Goal: Use online tool/utility: Utilize a website feature to perform a specific function

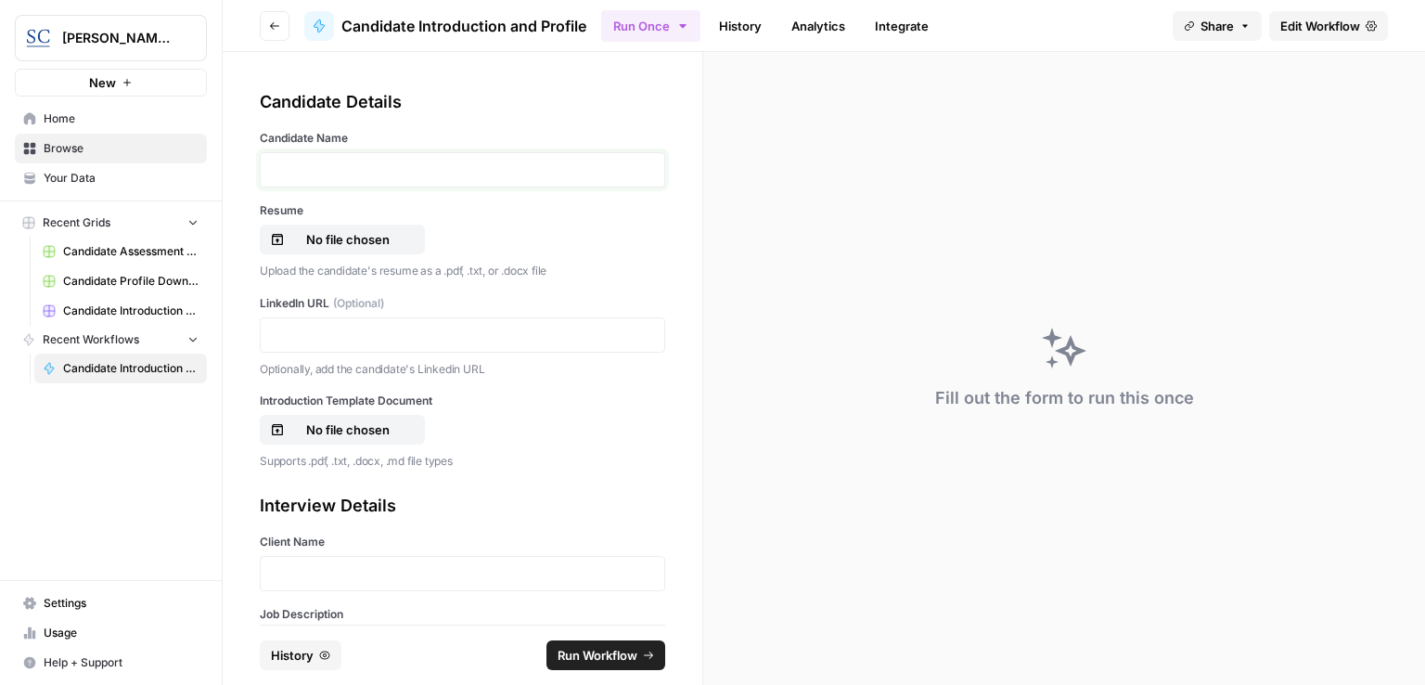
click at [332, 164] on p at bounding box center [462, 170] width 381 height 19
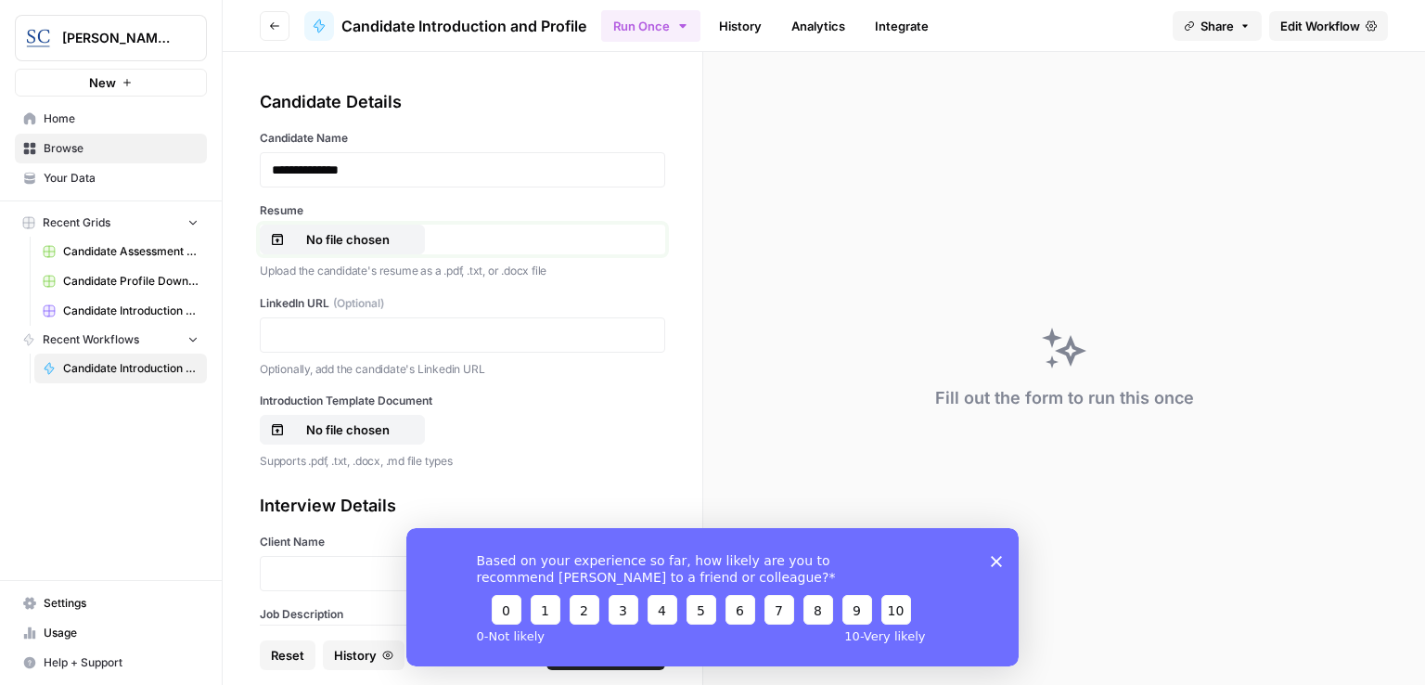
click at [359, 242] on p "No file chosen" at bounding box center [348, 239] width 119 height 19
click at [993, 558] on polygon "Close survey" at bounding box center [996, 560] width 11 height 11
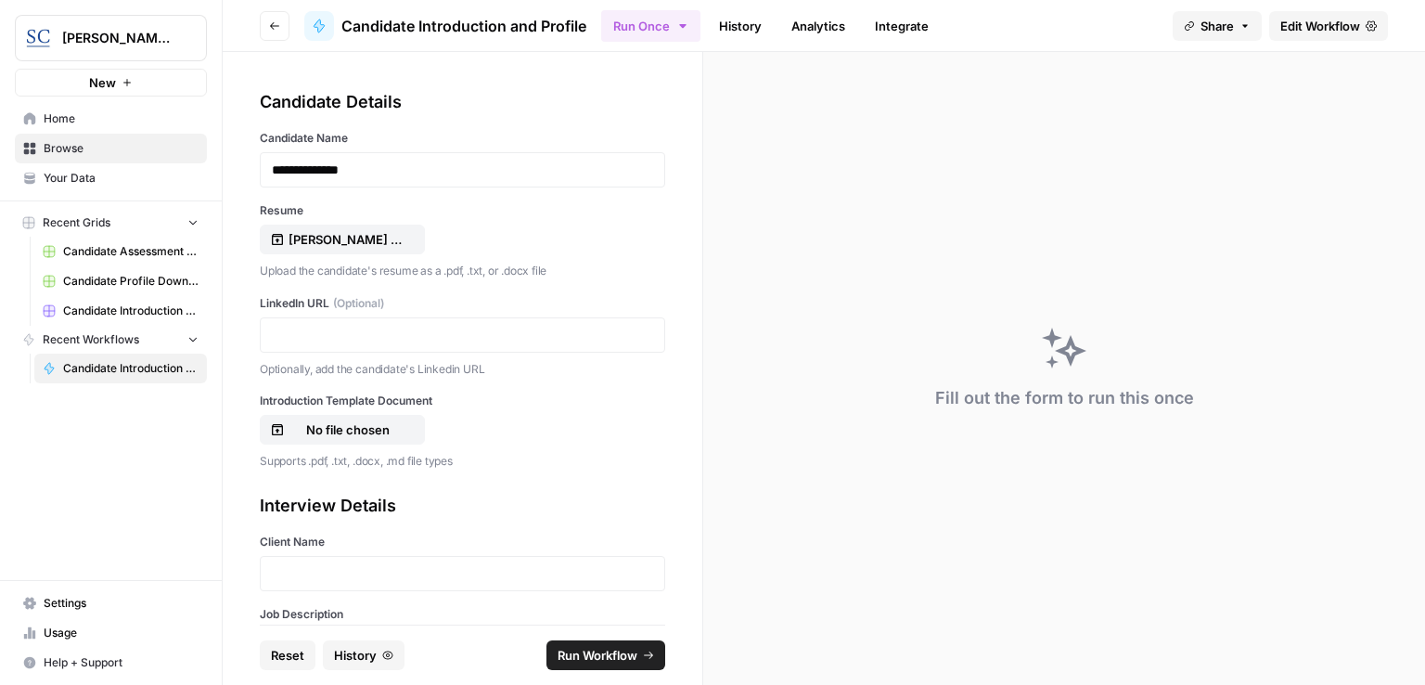
click at [312, 320] on div at bounding box center [463, 334] width 406 height 35
click at [310, 327] on p at bounding box center [462, 335] width 381 height 19
click at [349, 433] on p "No file chosen" at bounding box center [348, 429] width 119 height 19
click at [356, 565] on p at bounding box center [462, 573] width 381 height 19
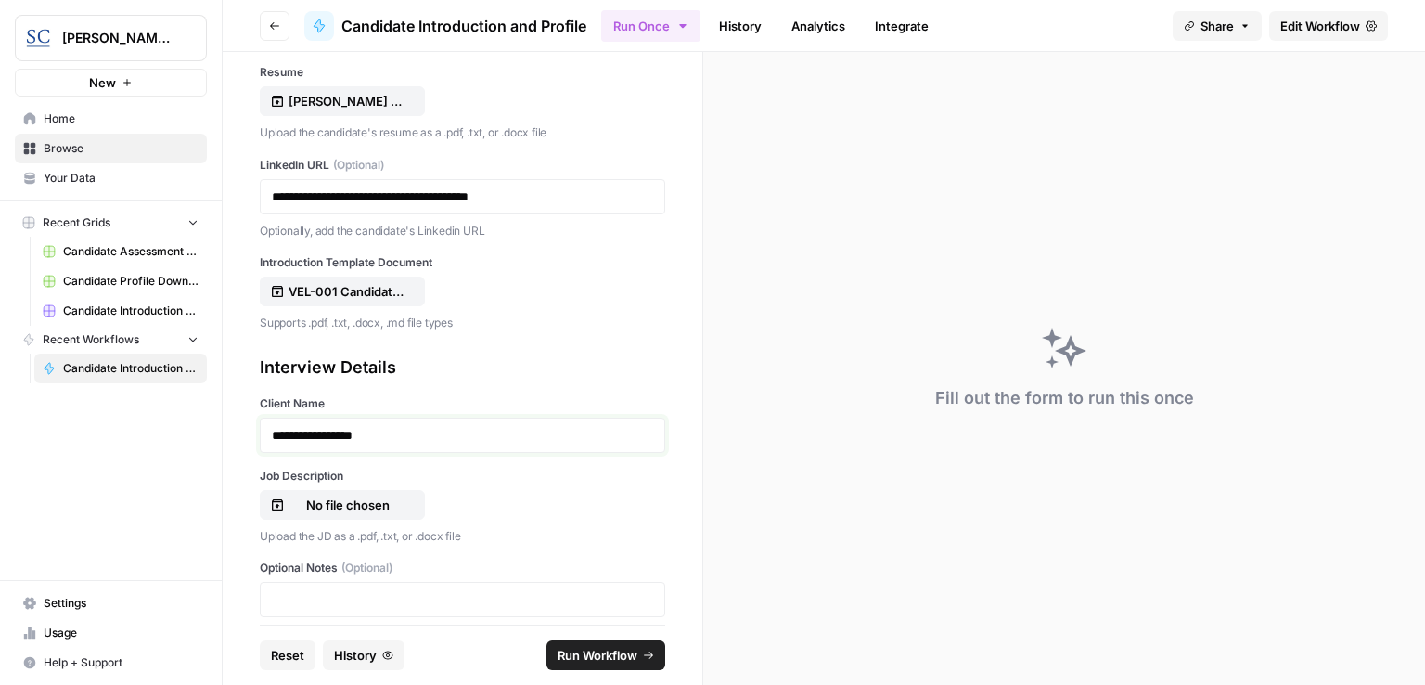
scroll to position [186, 0]
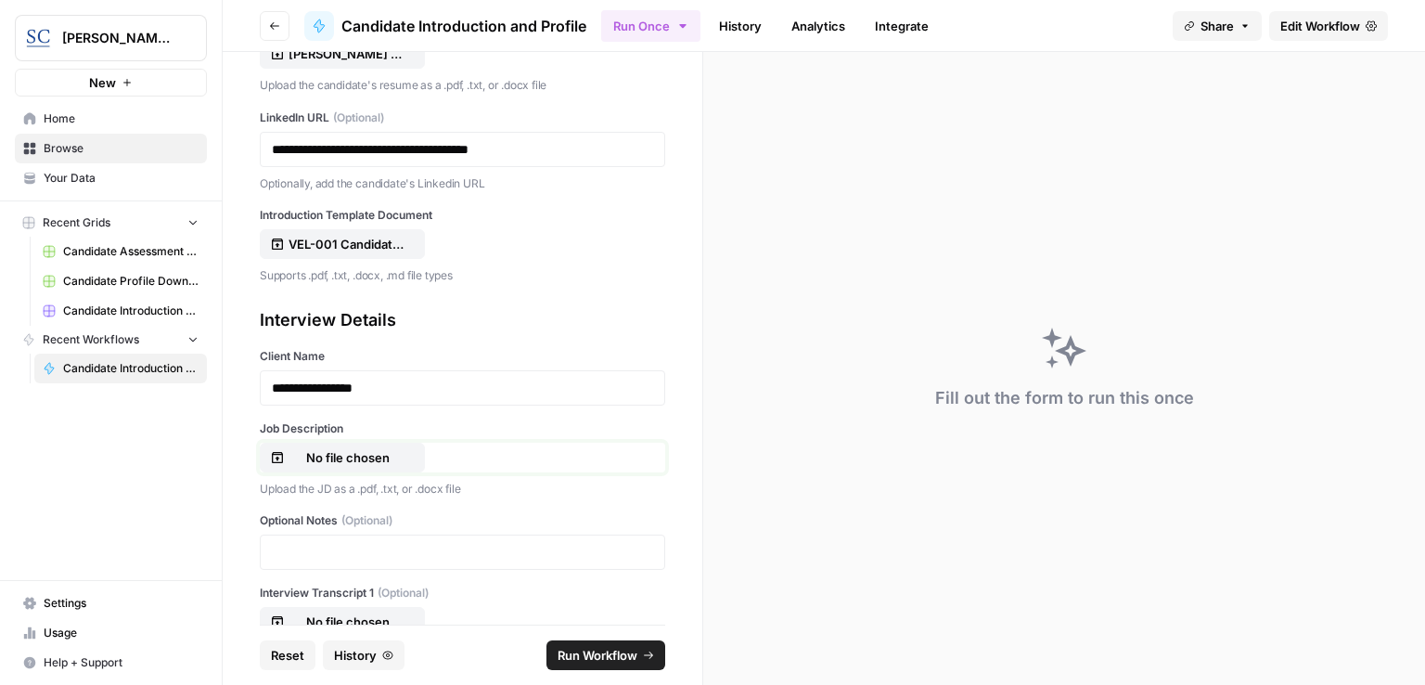
click at [338, 458] on p "No file chosen" at bounding box center [348, 457] width 119 height 19
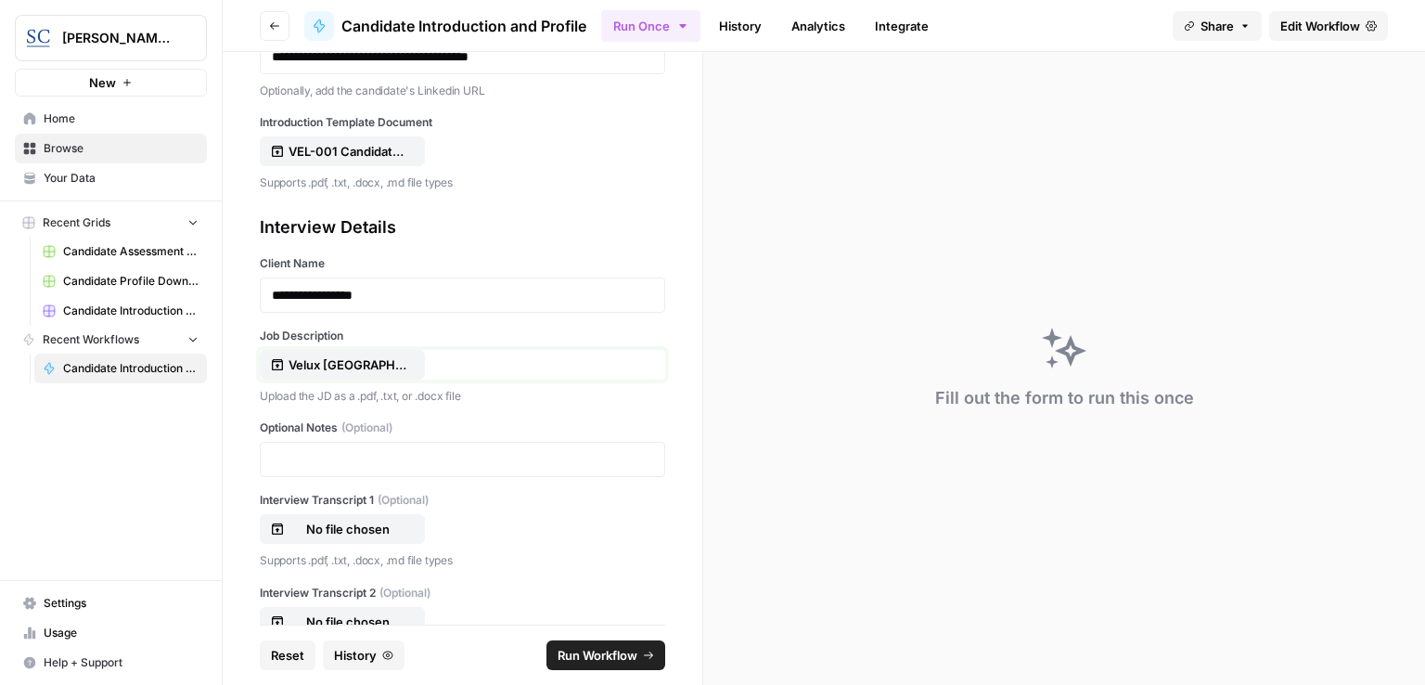
scroll to position [336, 0]
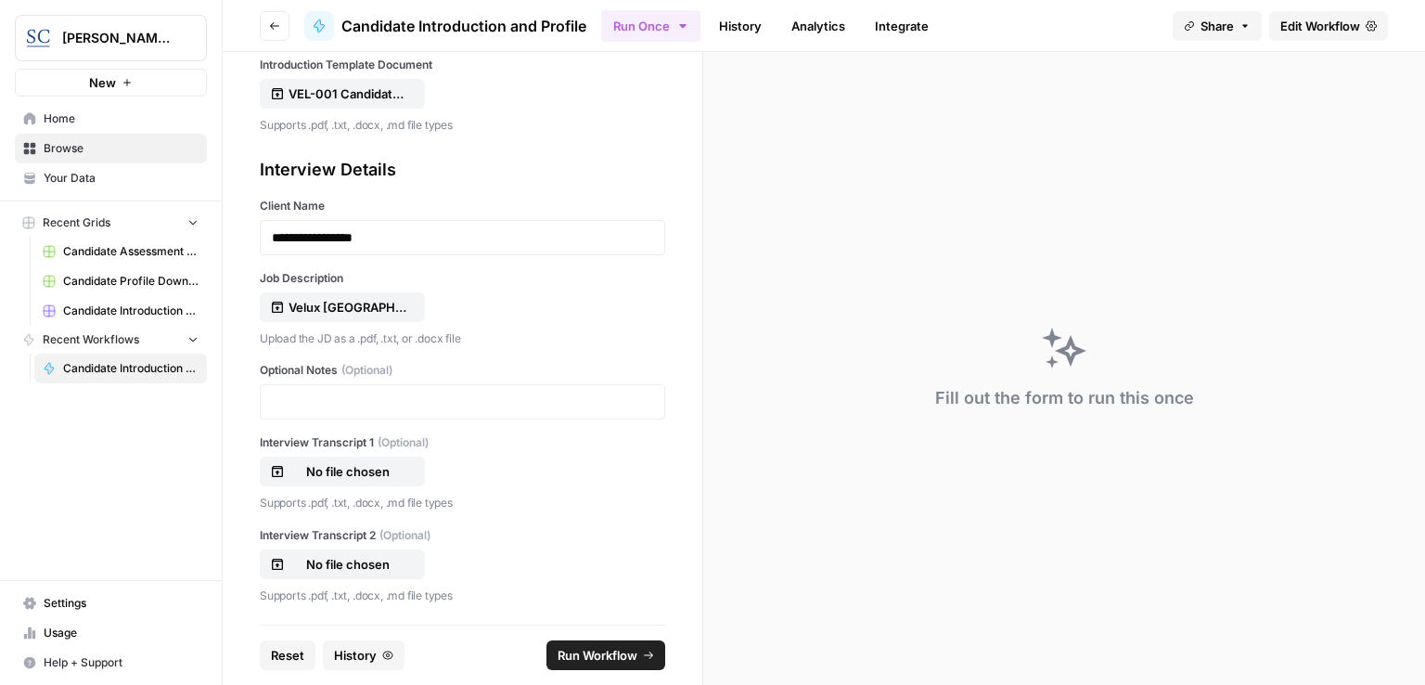
click at [595, 650] on span "Run Workflow" at bounding box center [598, 655] width 80 height 19
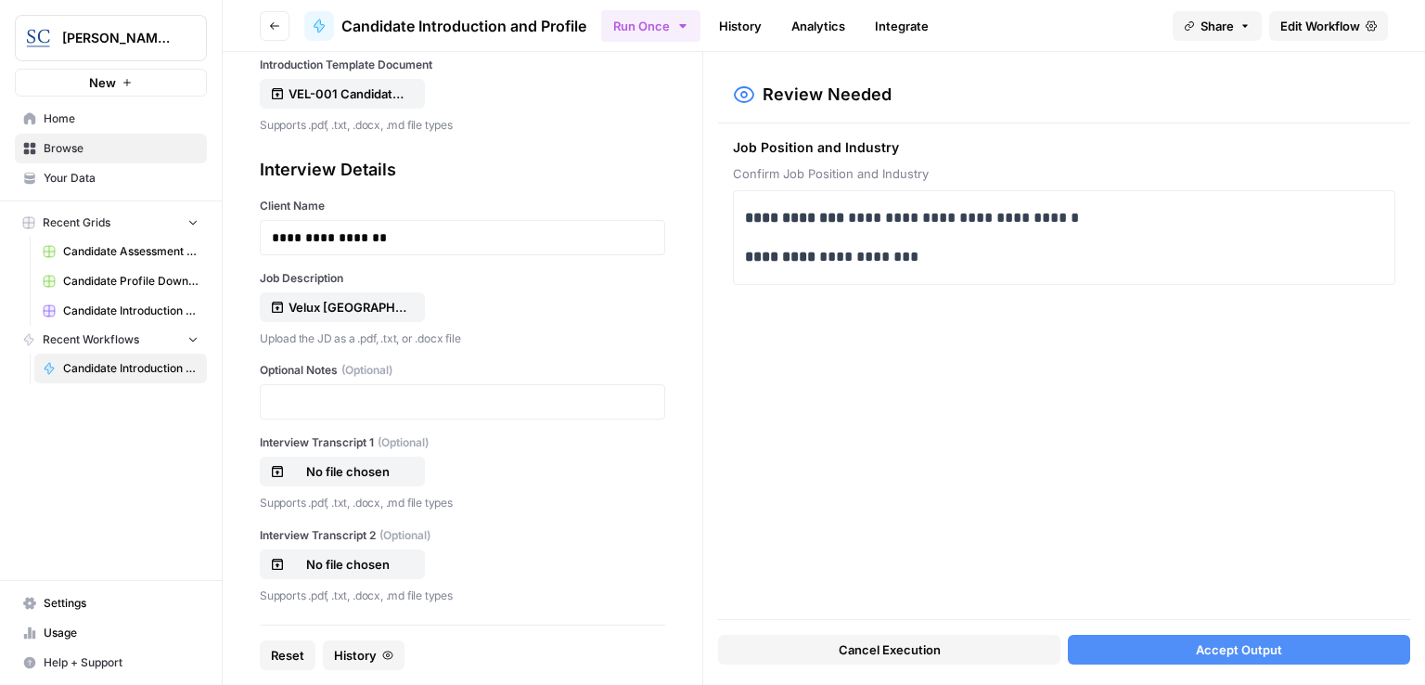
click at [1266, 647] on span "Accept Output" at bounding box center [1239, 649] width 86 height 19
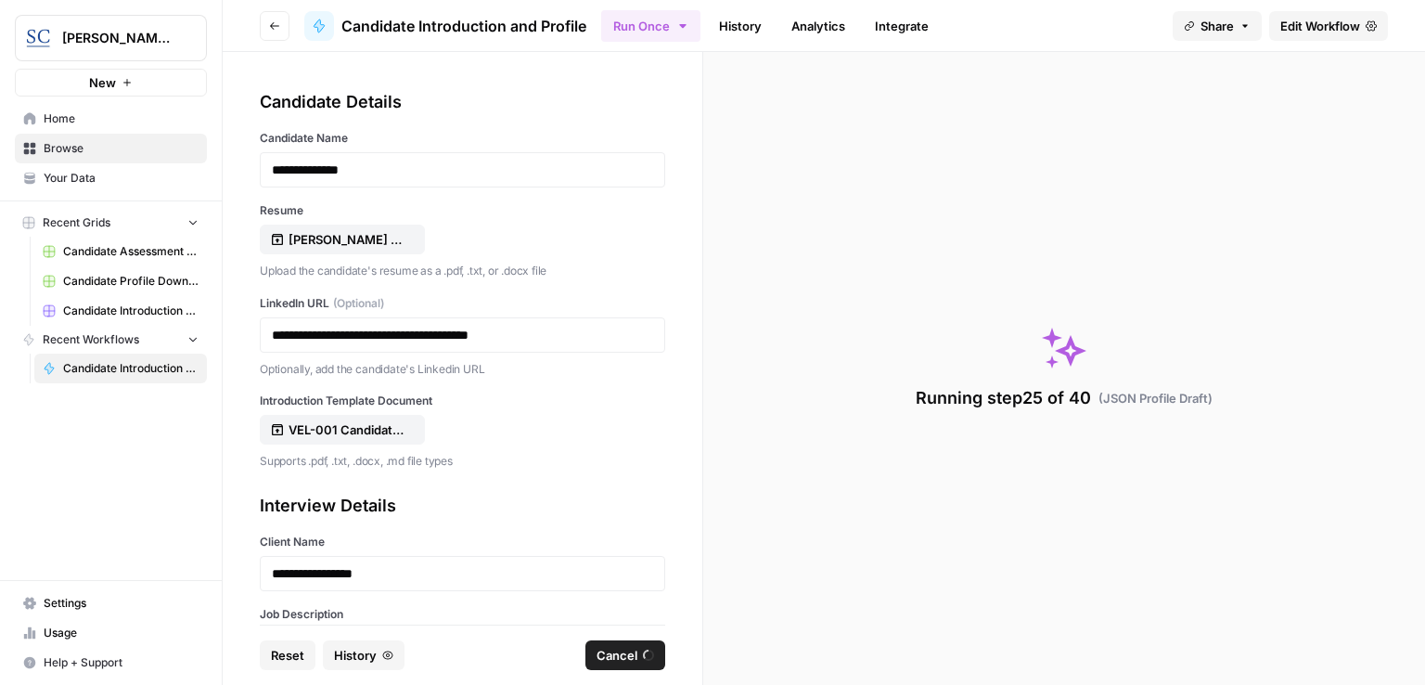
scroll to position [336, 0]
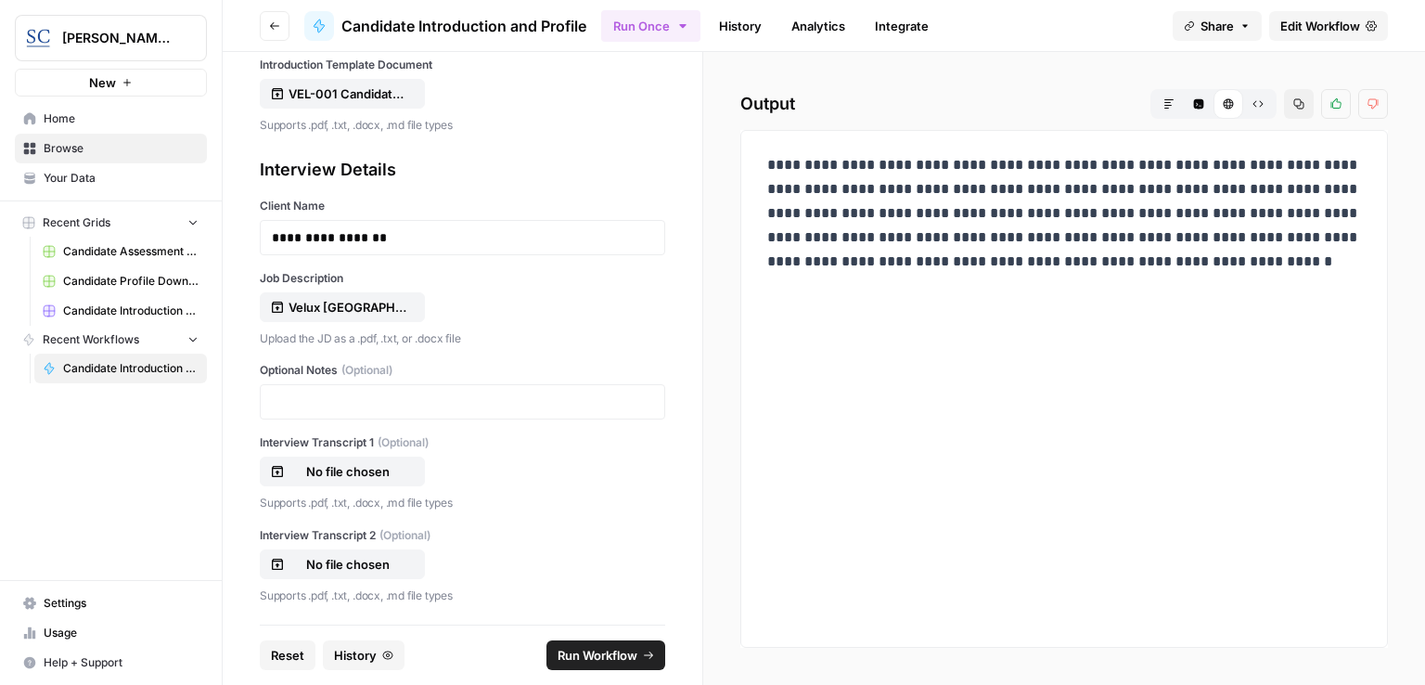
click at [1175, 101] on icon "button" at bounding box center [1169, 103] width 11 height 11
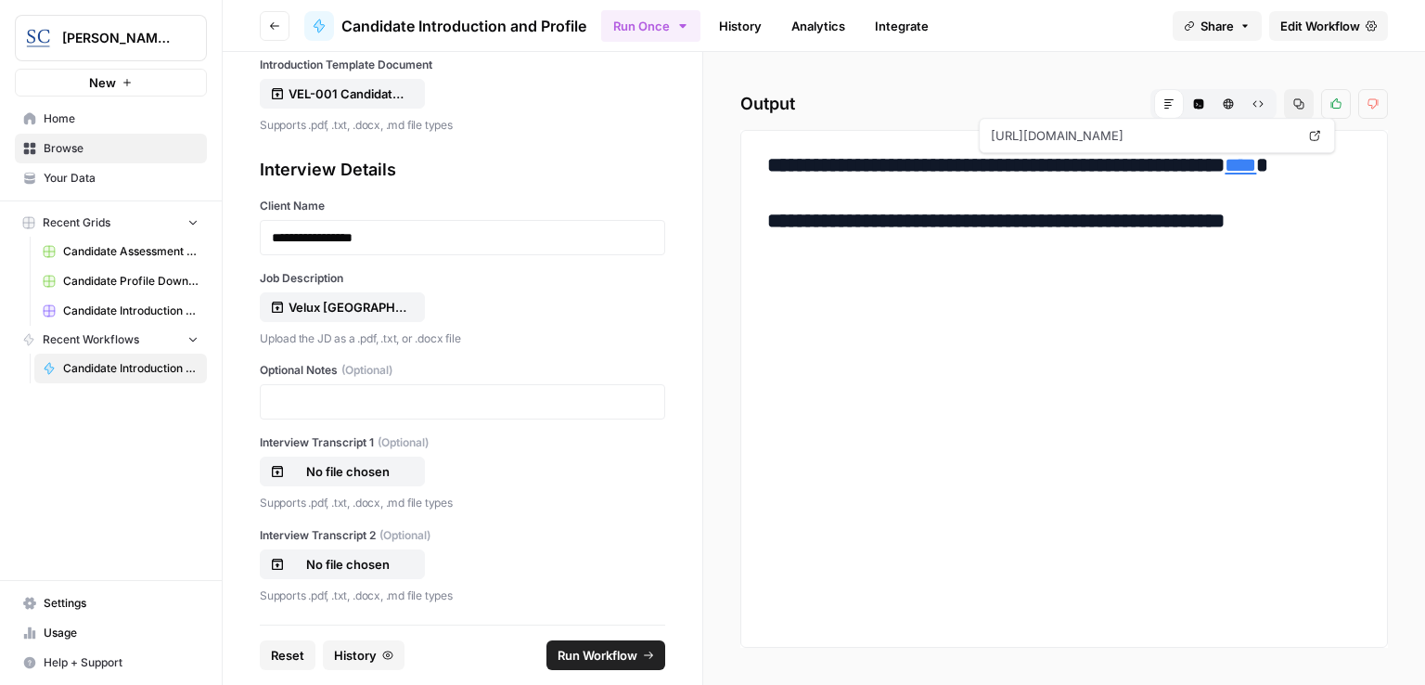
click at [1257, 164] on link "****" at bounding box center [1241, 165] width 32 height 20
click at [1283, 224] on h3 "**********" at bounding box center [1064, 222] width 594 height 26
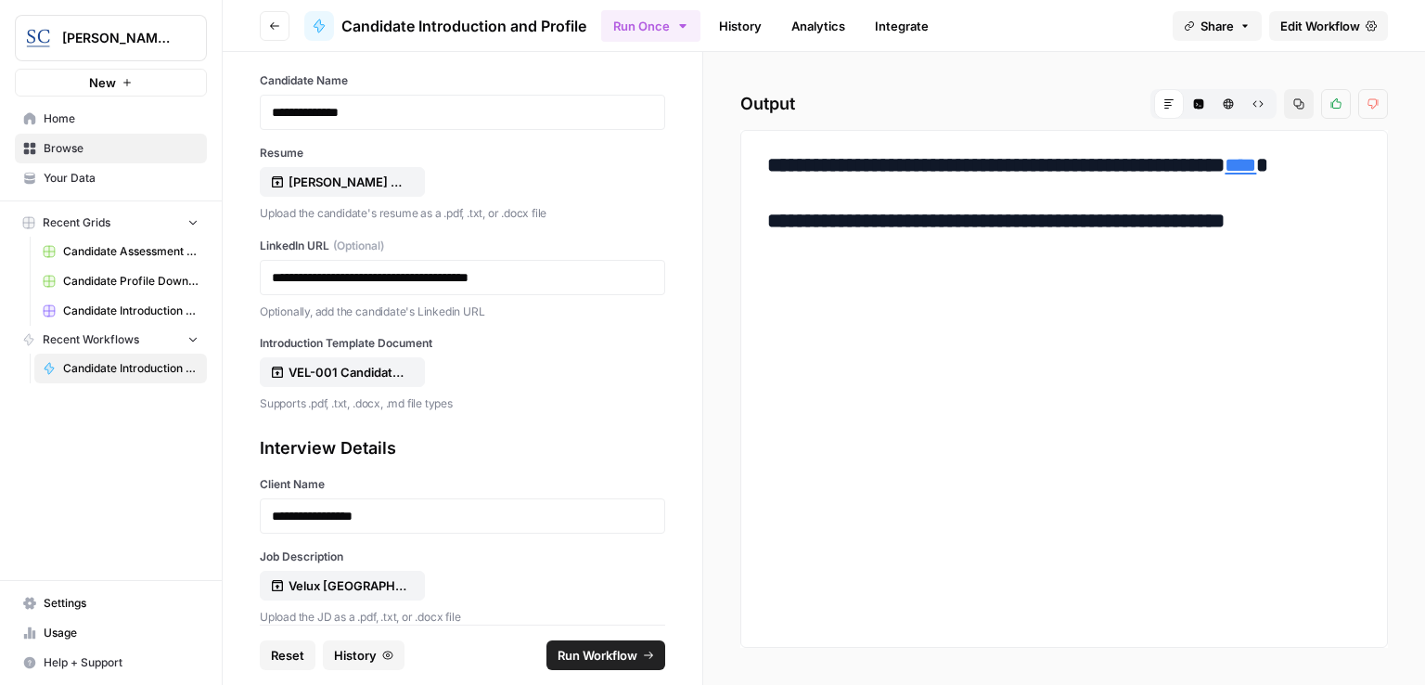
scroll to position [0, 0]
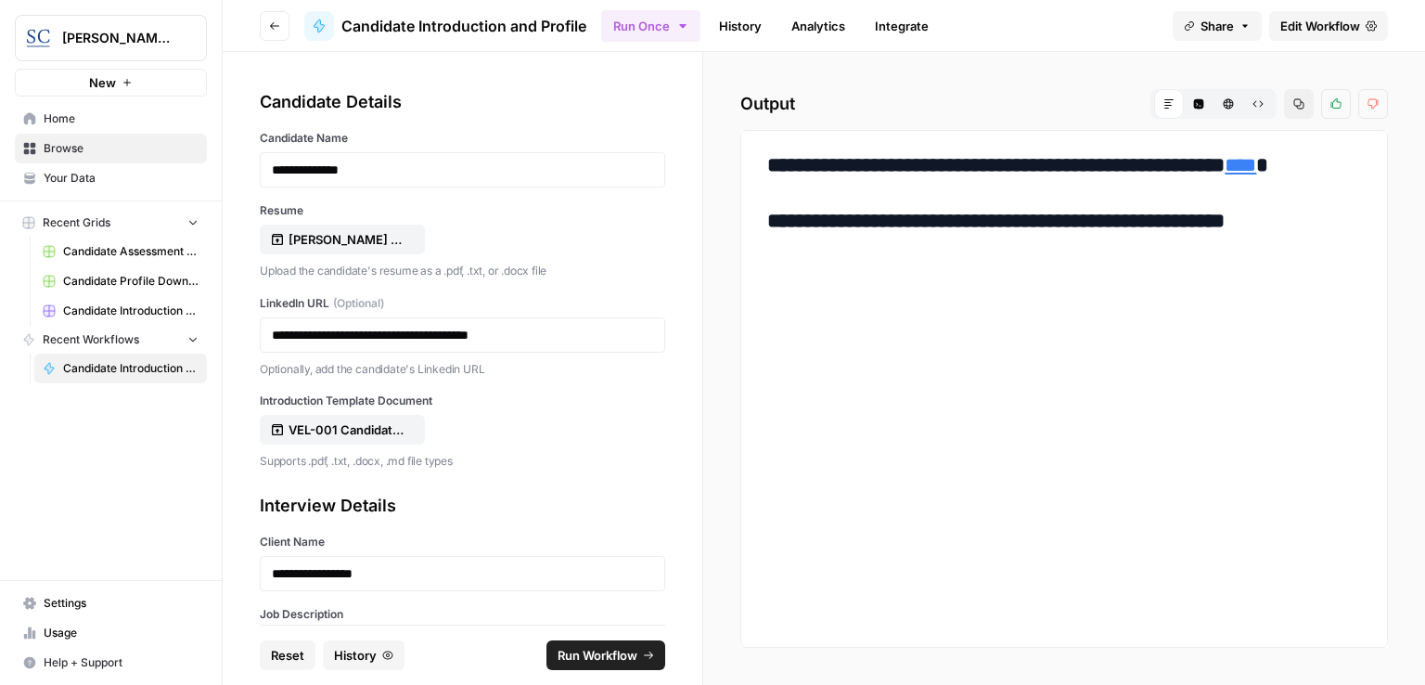
click at [587, 659] on span "Run Workflow" at bounding box center [598, 655] width 80 height 19
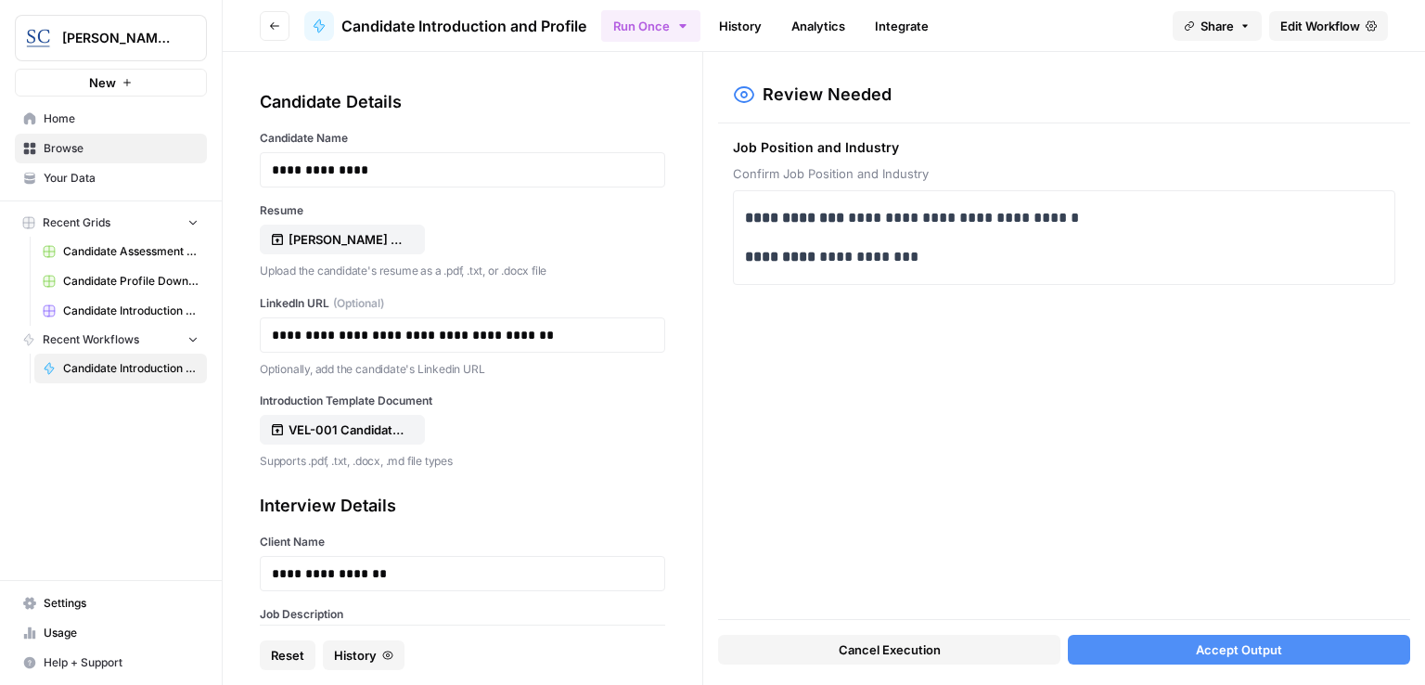
click at [1237, 651] on span "Accept Output" at bounding box center [1239, 649] width 86 height 19
